Goal: Task Accomplishment & Management: Manage account settings

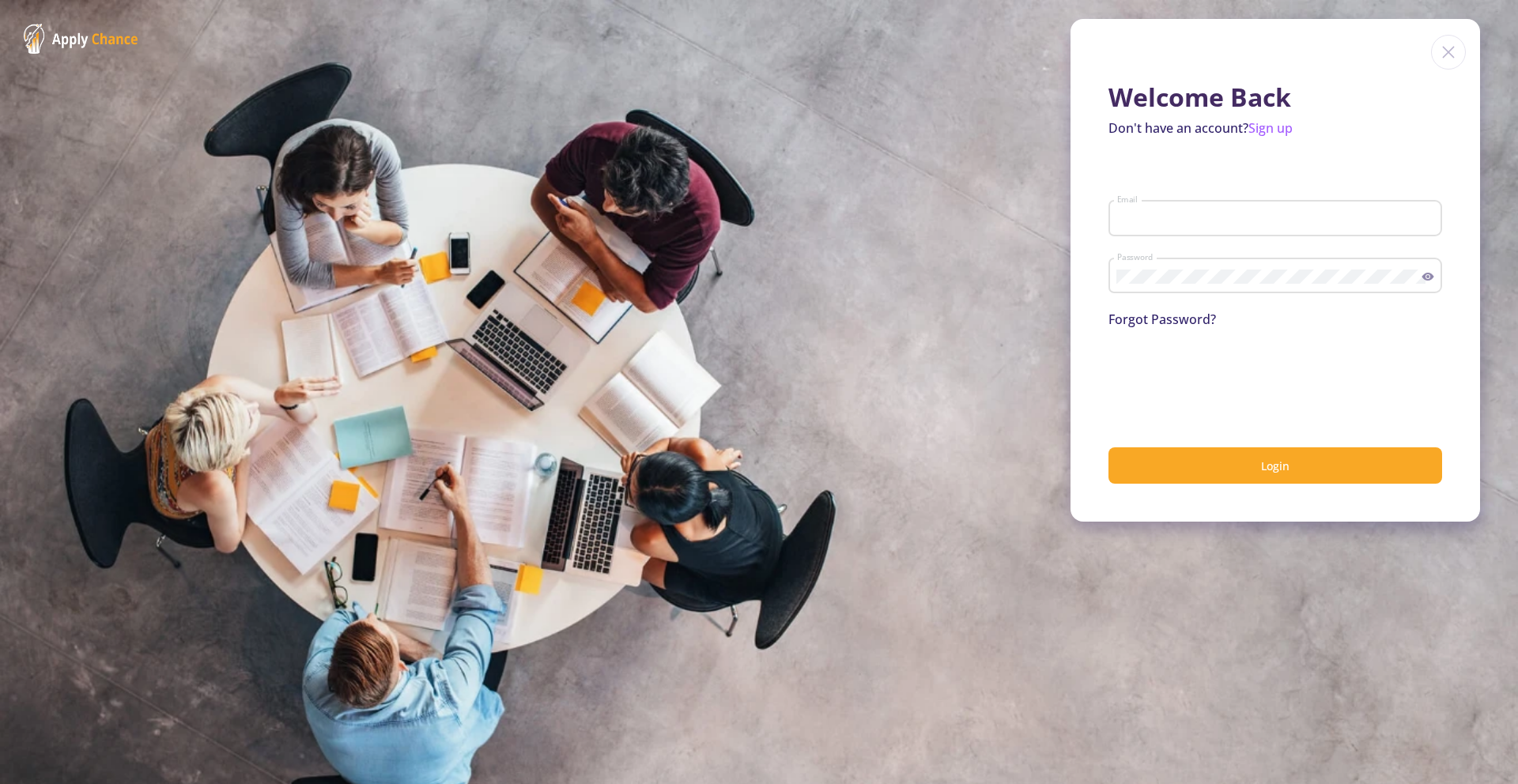
type input "[EMAIL_ADDRESS][DOMAIN_NAME]"
click at [138, 307] on section "Welcome Back Don't have an account? Sign up [EMAIL_ADDRESS][DOMAIN_NAME] Email …" at bounding box center [759, 392] width 1518 height 784
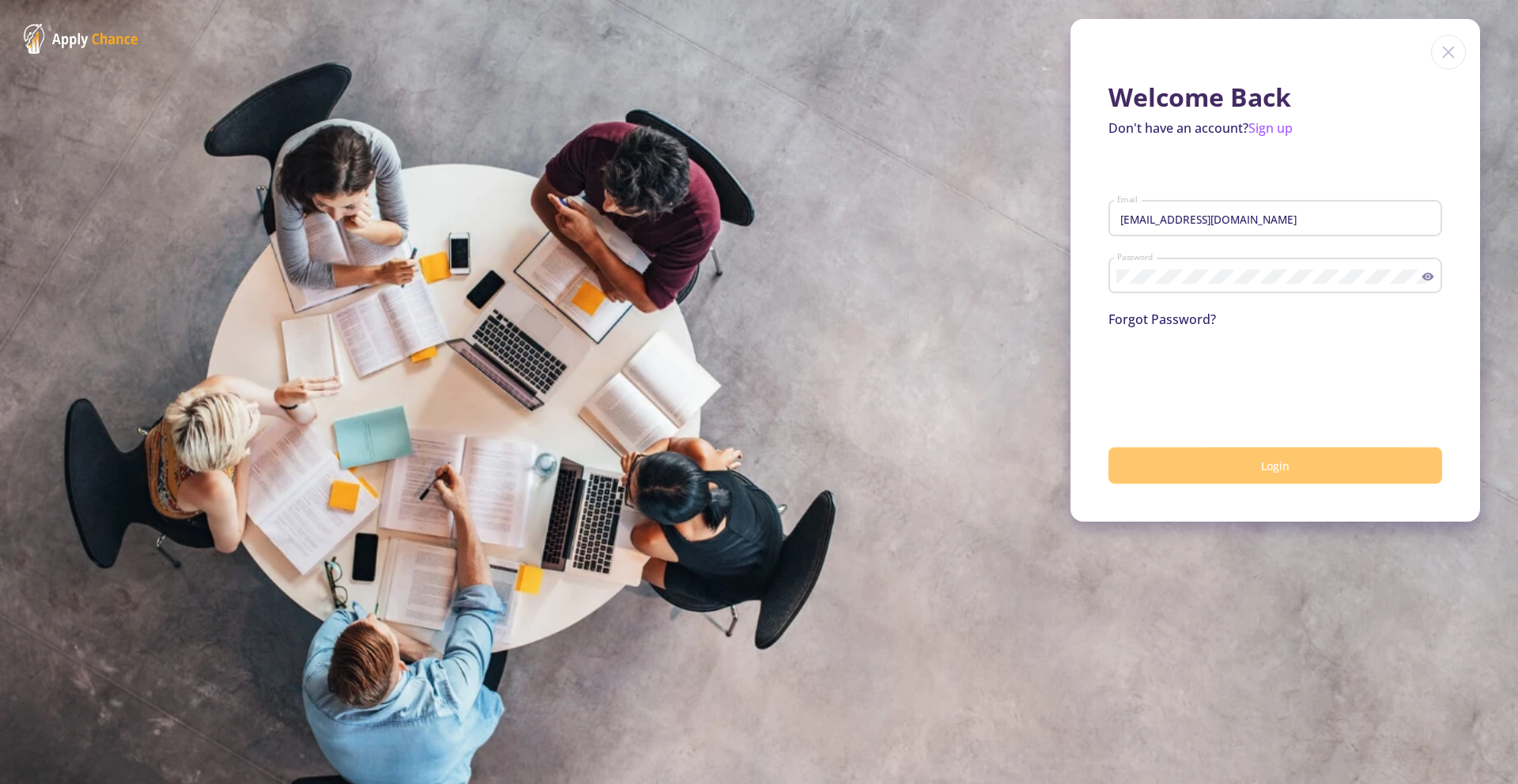
click at [1195, 307] on button "Login" at bounding box center [1275, 466] width 333 height 38
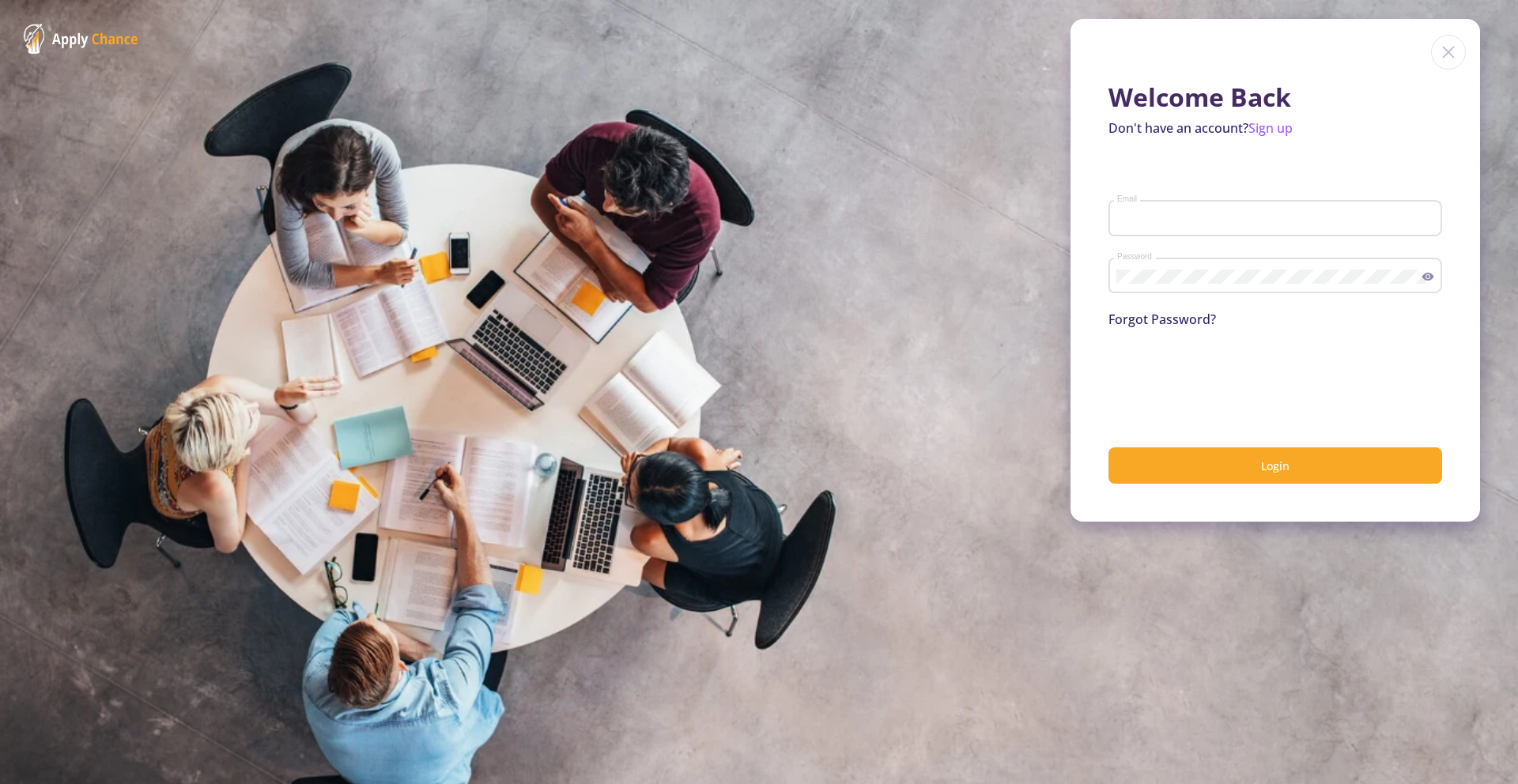
type input "[EMAIL_ADDRESS][DOMAIN_NAME]"
click at [1191, 244] on div "faculty@applychance.com Email" at bounding box center [1275, 223] width 333 height 52
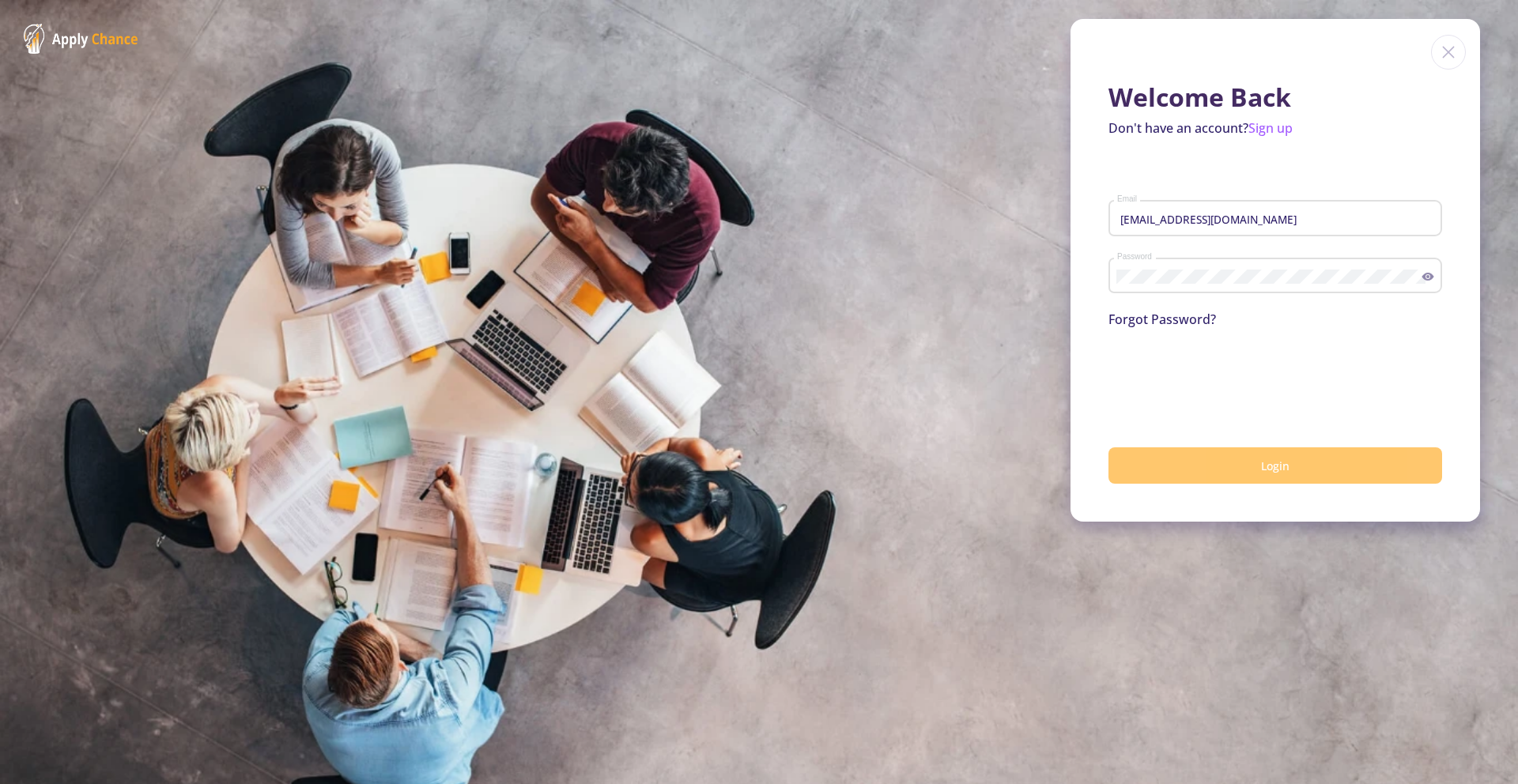
click at [1211, 468] on button "Login" at bounding box center [1275, 466] width 333 height 38
